Goal: Task Accomplishment & Management: Manage account settings

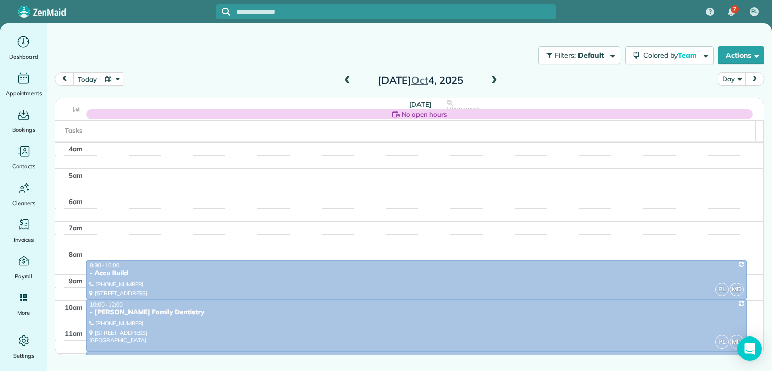
scroll to position [79, 0]
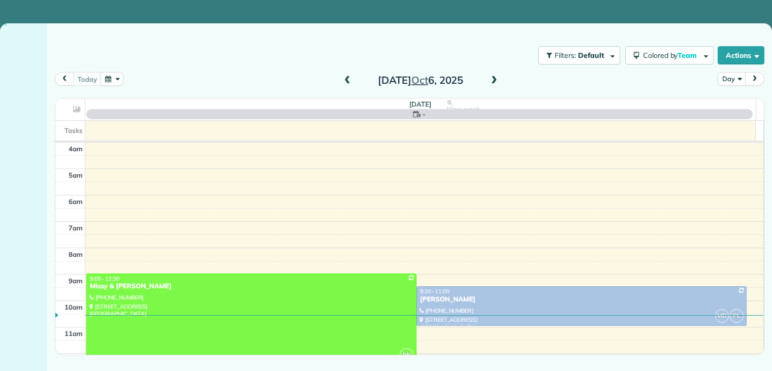
scroll to position [79, 0]
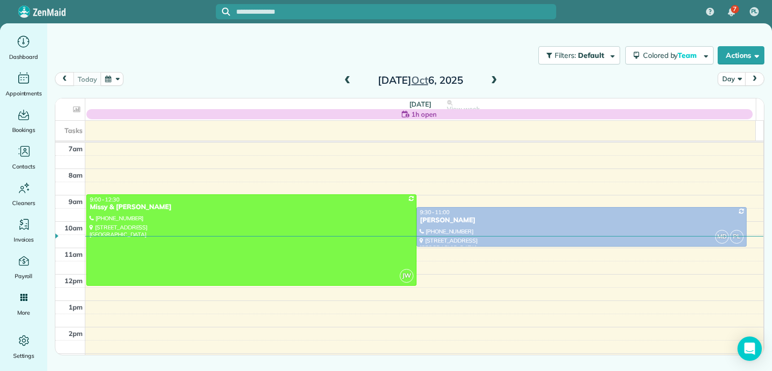
click at [494, 80] on span at bounding box center [493, 80] width 11 height 9
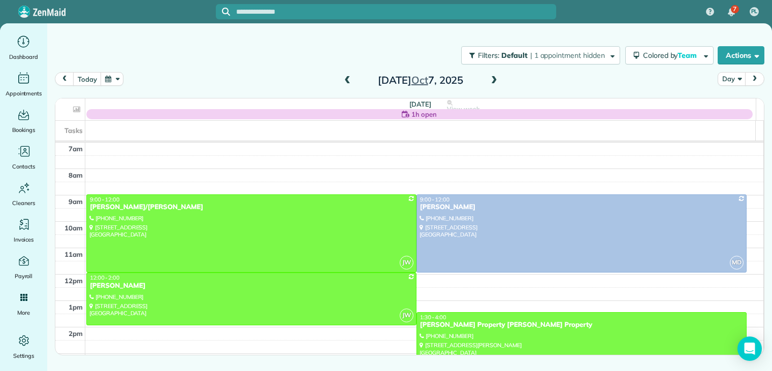
click at [495, 80] on span at bounding box center [493, 80] width 11 height 9
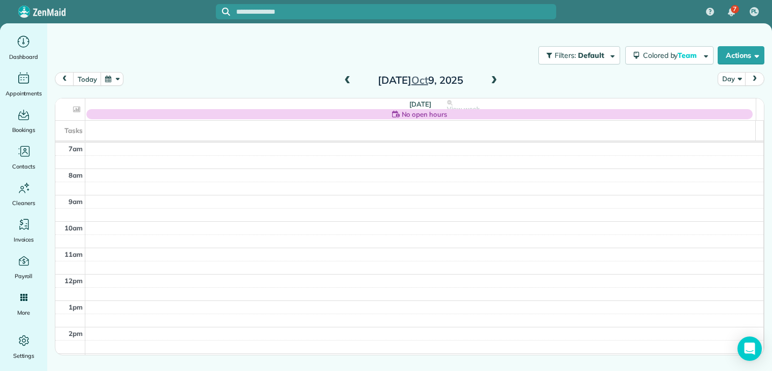
click at [345, 79] on span at bounding box center [347, 80] width 11 height 9
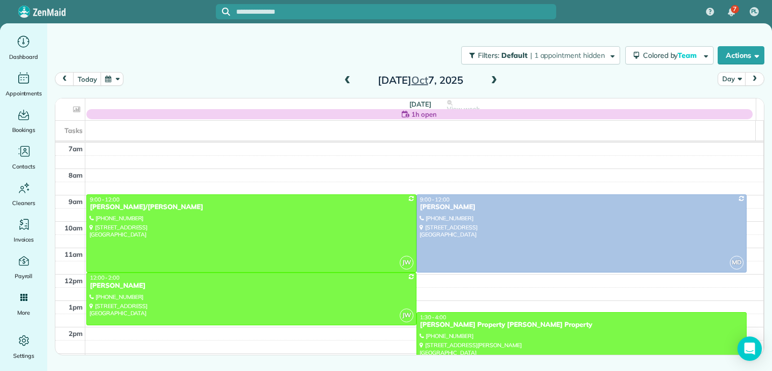
click at [489, 75] on span at bounding box center [493, 80] width 11 height 15
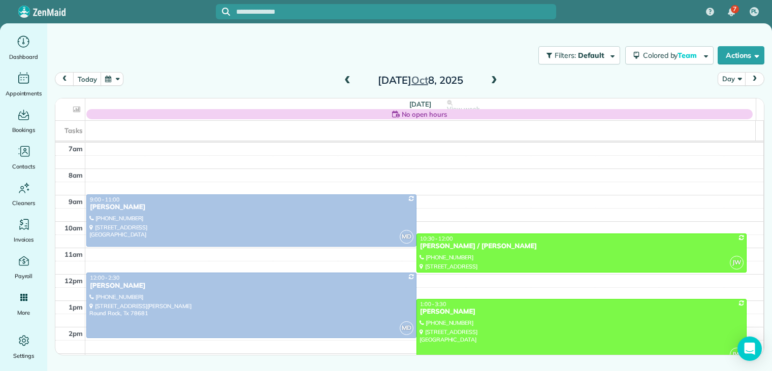
click at [495, 82] on span at bounding box center [493, 80] width 11 height 9
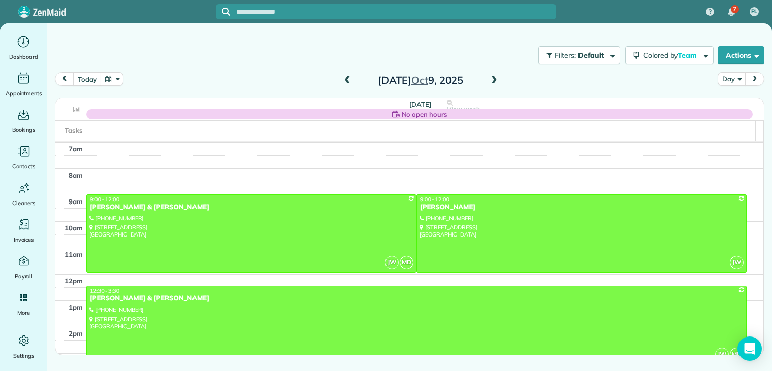
click at [493, 80] on span at bounding box center [493, 80] width 11 height 9
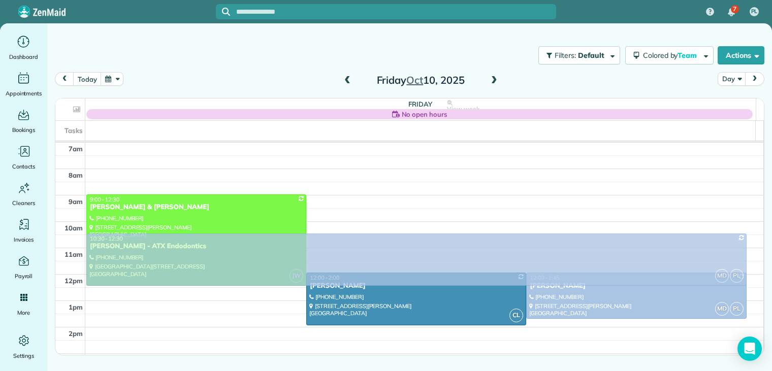
drag, startPoint x: 128, startPoint y: 330, endPoint x: 138, endPoint y: 242, distance: 89.3
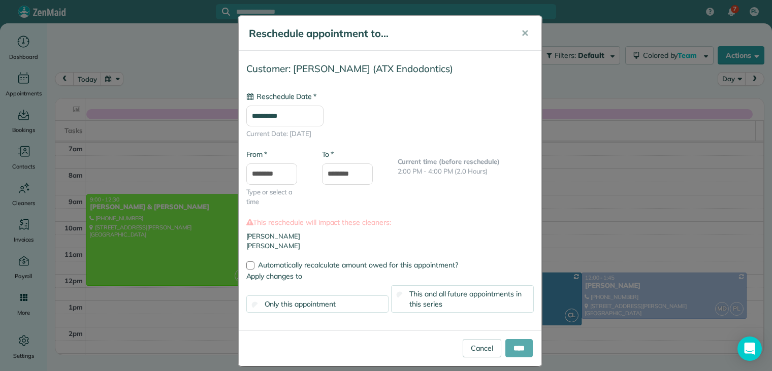
type input "**********"
click at [519, 345] on input "****" at bounding box center [518, 348] width 27 height 18
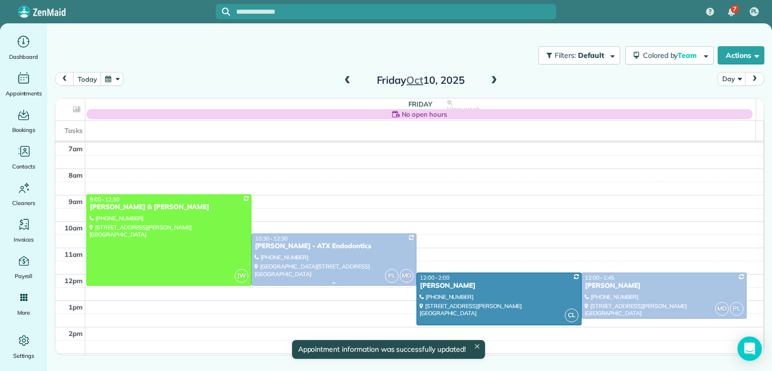
click at [286, 244] on div "[PERSON_NAME] - ATX Endodontics" at bounding box center [333, 246] width 159 height 9
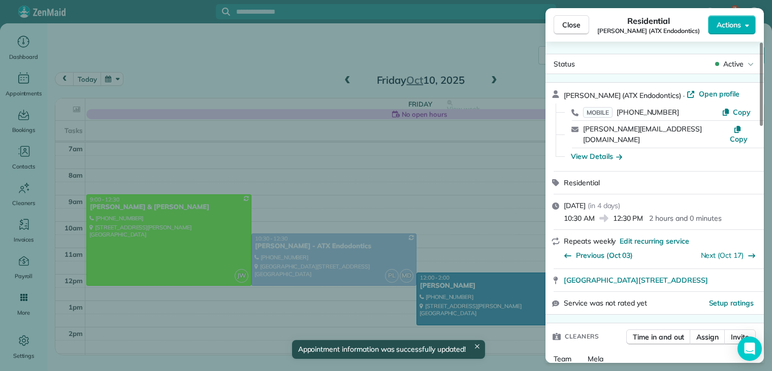
click at [313, 255] on div "Close Residential [PERSON_NAME] (ATX Endodontics) Actions Status Active [PERSON…" at bounding box center [386, 185] width 772 height 371
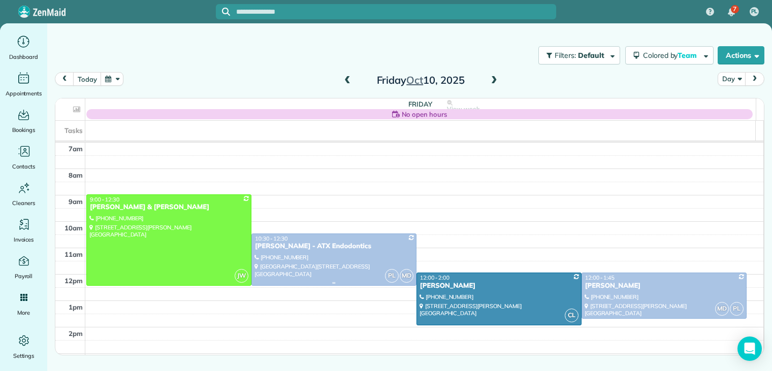
click at [313, 255] on div at bounding box center [334, 259] width 164 height 51
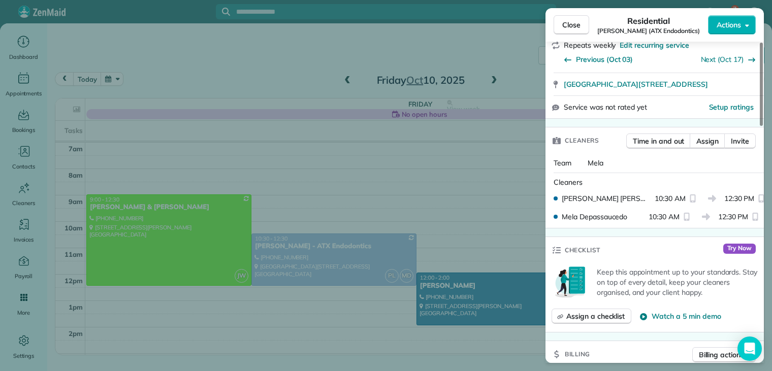
scroll to position [203, 0]
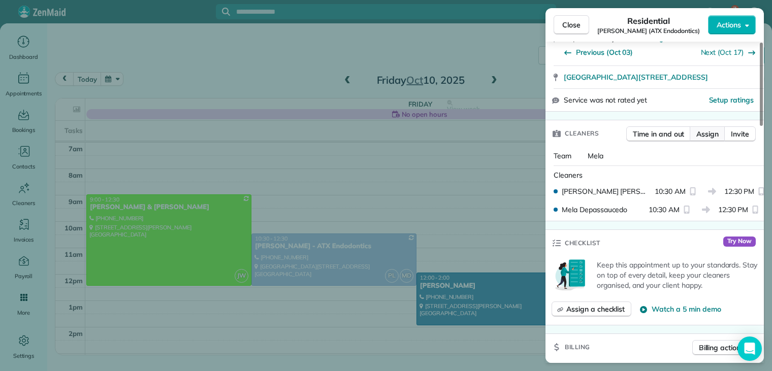
click at [704, 133] on span "Assign" at bounding box center [707, 134] width 22 height 10
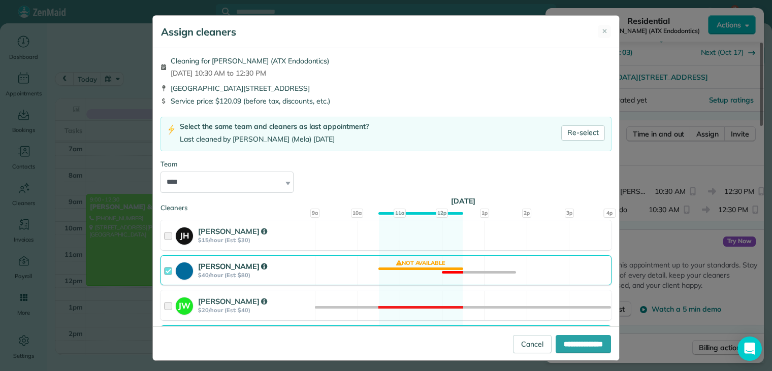
click at [166, 269] on div at bounding box center [170, 270] width 12 height 19
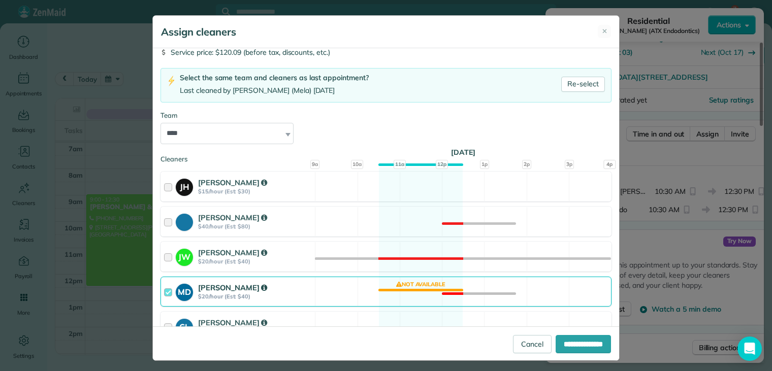
scroll to position [99, 0]
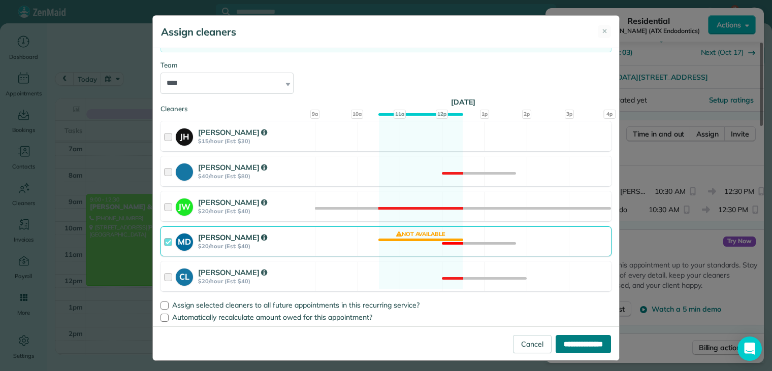
click at [572, 340] on input "**********" at bounding box center [582, 344] width 55 height 18
type input "**********"
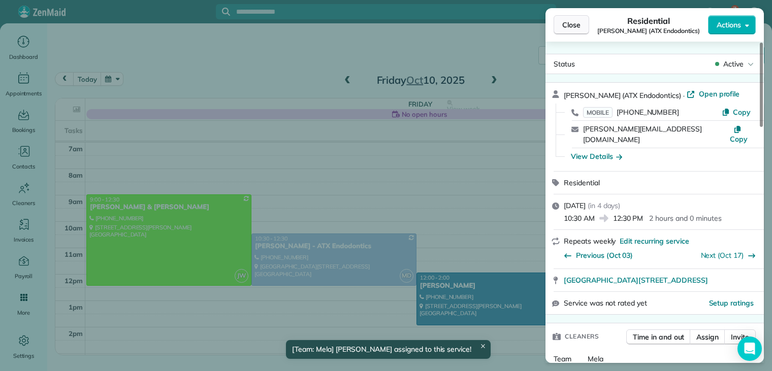
click at [577, 27] on span "Close" at bounding box center [571, 25] width 18 height 10
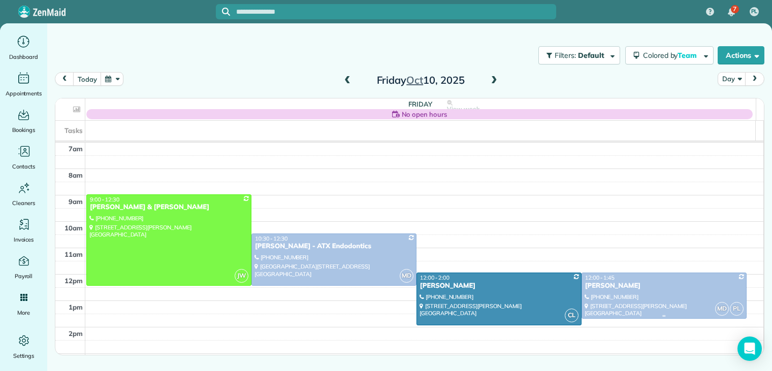
click at [592, 282] on div "[PERSON_NAME]" at bounding box center [663, 286] width 159 height 9
click at [592, 282] on body "7 PL Dashboard Appointments Bookings Contacts Cleaners Invoices Payroll Reports…" at bounding box center [386, 185] width 772 height 371
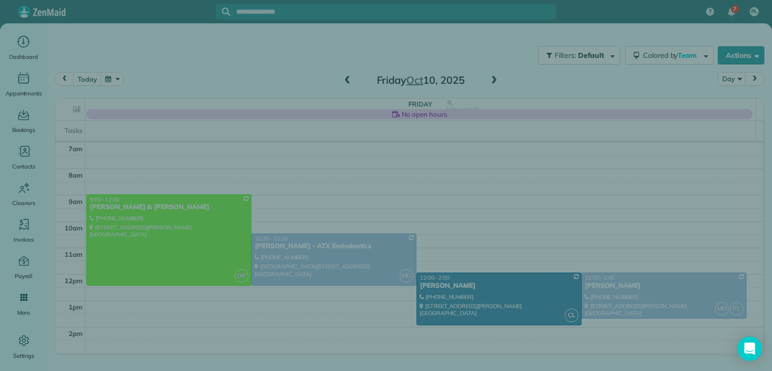
click at [592, 284] on div at bounding box center [654, 292] width 210 height 17
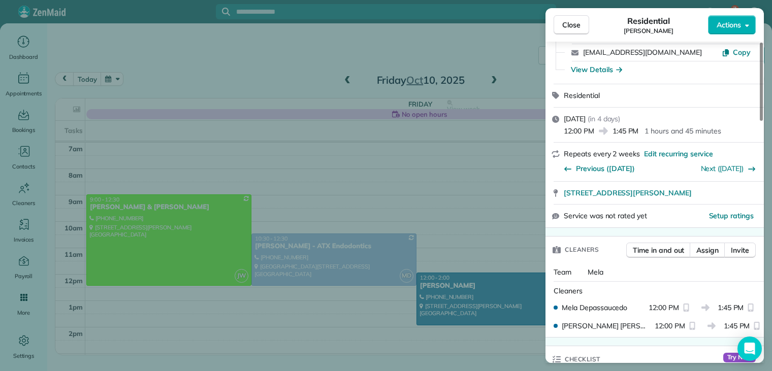
scroll to position [102, 0]
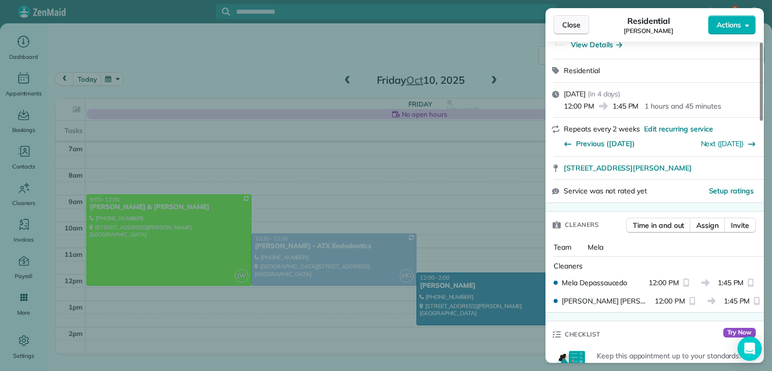
click at [576, 27] on span "Close" at bounding box center [571, 25] width 18 height 10
click at [576, 27] on div at bounding box center [386, 185] width 772 height 371
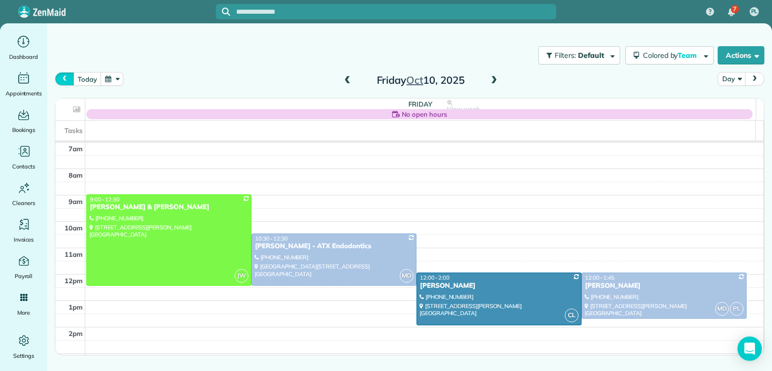
click at [66, 78] on span "prev" at bounding box center [64, 79] width 8 height 7
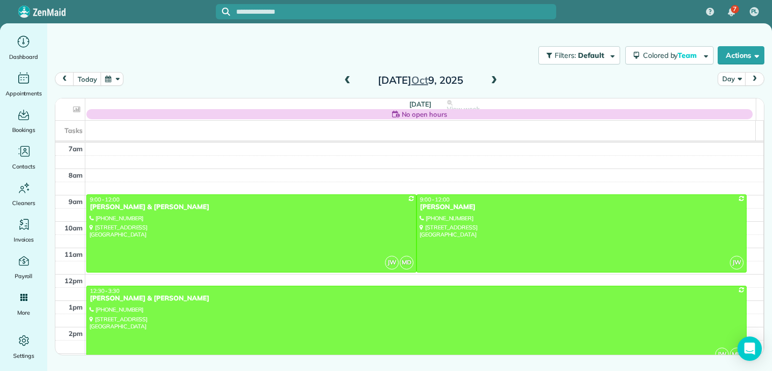
click at [347, 81] on span at bounding box center [347, 80] width 11 height 9
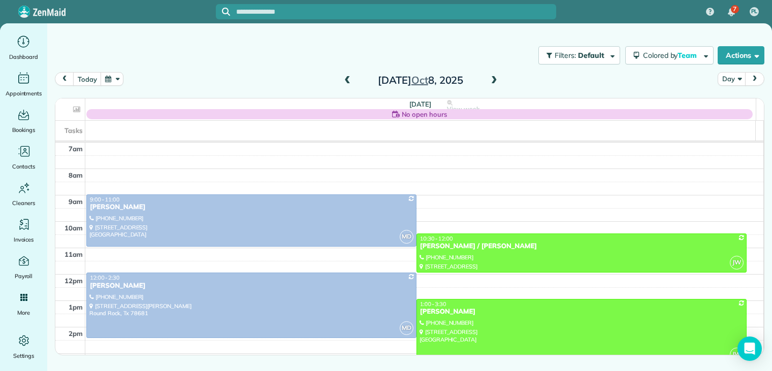
click at [492, 79] on span at bounding box center [493, 80] width 11 height 9
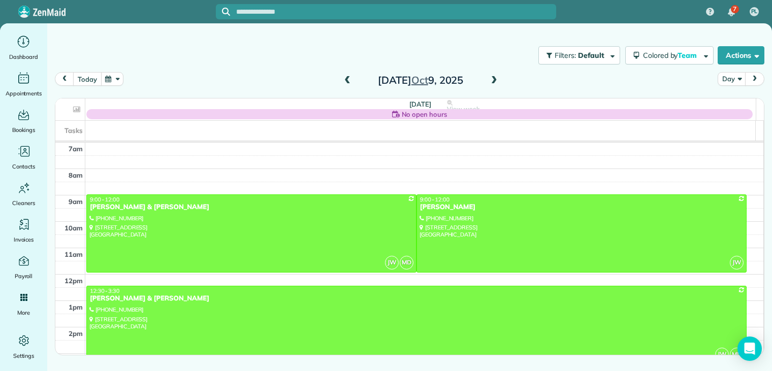
click at [89, 77] on button "today" at bounding box center [87, 79] width 28 height 14
